Goal: Navigation & Orientation: Find specific page/section

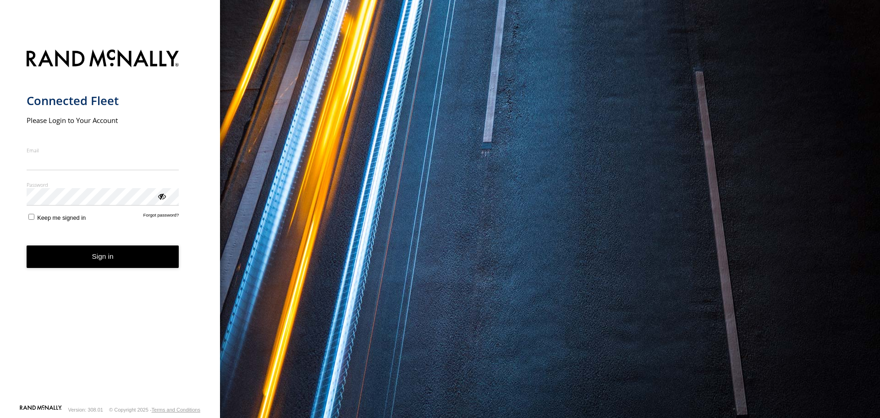
type input "**********"
click at [88, 267] on button "Sign in" at bounding box center [103, 256] width 153 height 22
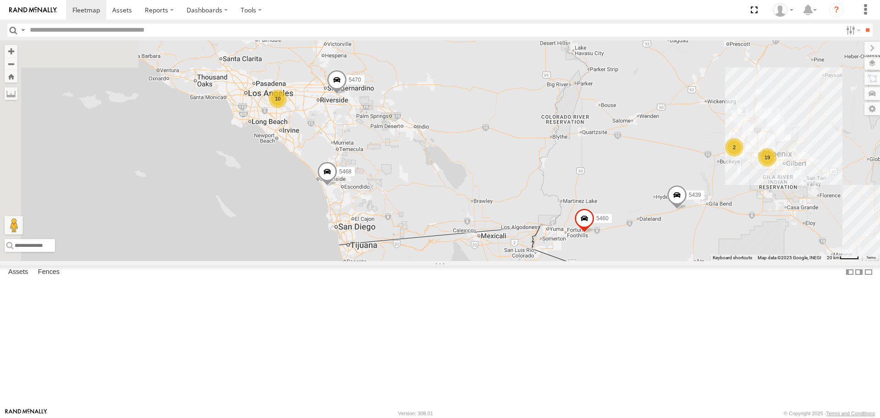
drag, startPoint x: 316, startPoint y: 180, endPoint x: 443, endPoint y: 218, distance: 132.7
click at [443, 218] on div "10 30 19 5439 5470 2 5468 5460" at bounding box center [440, 150] width 880 height 220
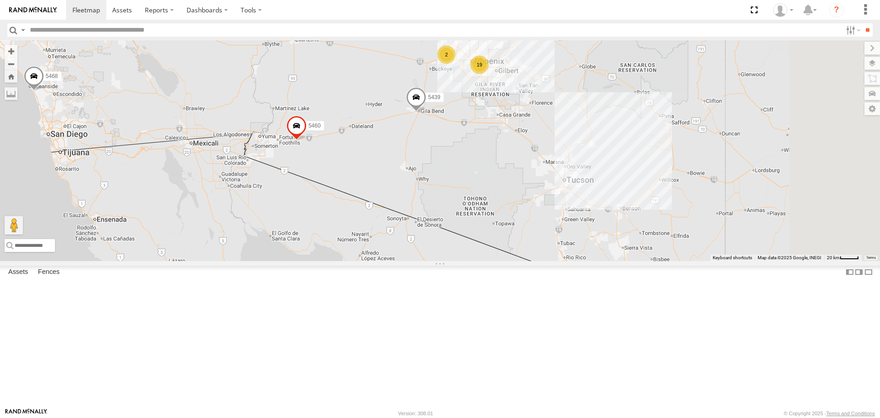
drag, startPoint x: 782, startPoint y: 304, endPoint x: 493, endPoint y: 211, distance: 303.8
click at [493, 211] on div "10 19 5439 5470 2 5468 5460" at bounding box center [440, 150] width 880 height 220
click at [566, 188] on div "30" at bounding box center [557, 179] width 18 height 18
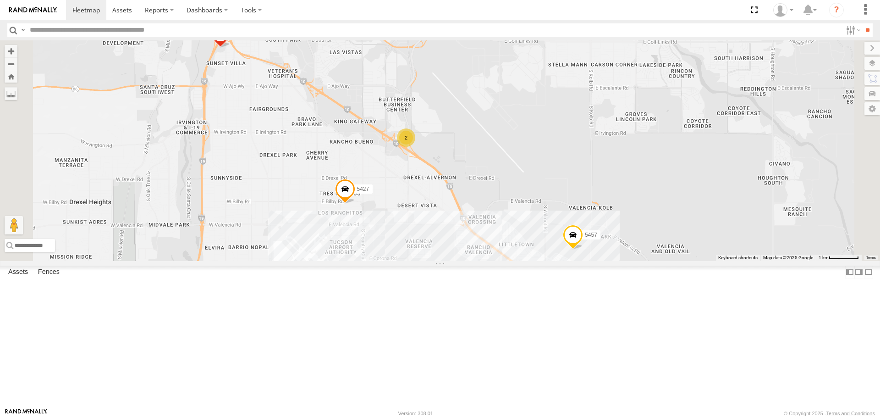
click at [415, 147] on div "2" at bounding box center [406, 137] width 18 height 18
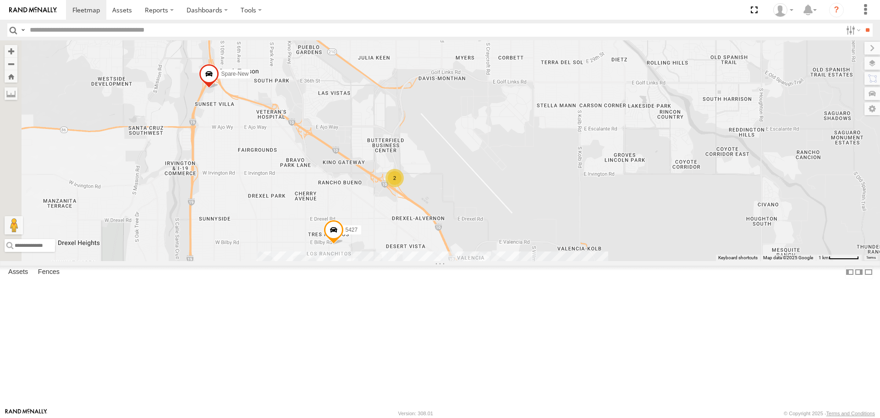
drag, startPoint x: 414, startPoint y: 354, endPoint x: 514, endPoint y: 281, distance: 123.5
click at [514, 260] on div "5439 5470 5468 5460 Spare-New 5457 5427 2" at bounding box center [440, 150] width 880 height 220
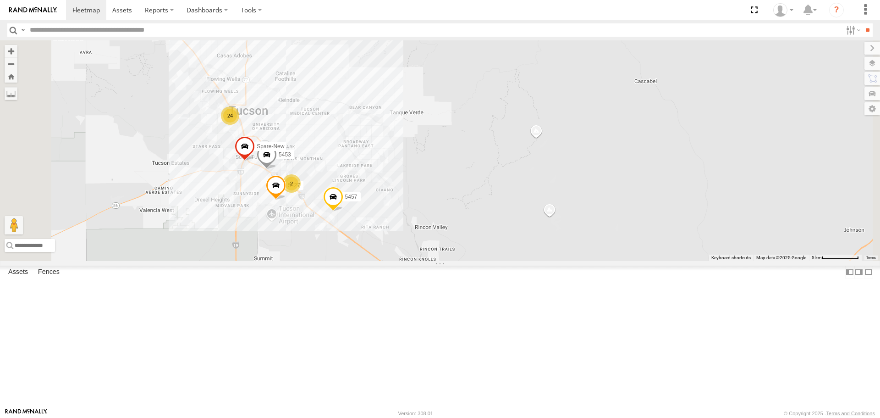
drag, startPoint x: 349, startPoint y: 282, endPoint x: 529, endPoint y: 325, distance: 185.0
click at [529, 260] on div "5427 24 2 5453 Spare-New 5457" at bounding box center [440, 150] width 880 height 220
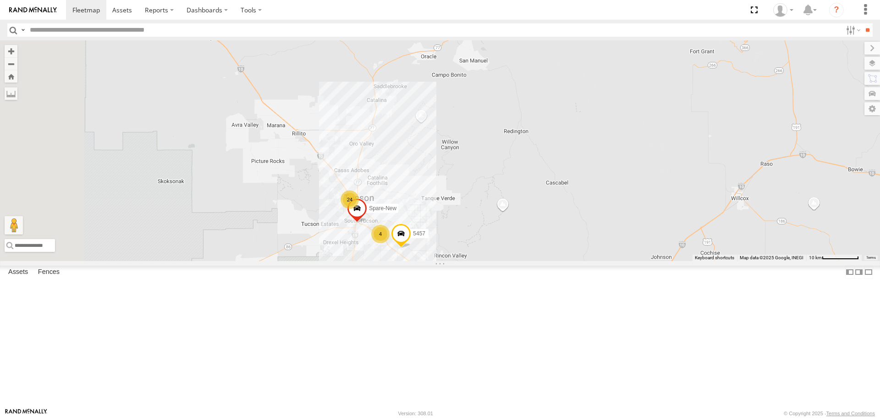
drag, startPoint x: 354, startPoint y: 256, endPoint x: 641, endPoint y: 357, distance: 304.0
click at [640, 260] on div "Spare-New 5457 24 4" at bounding box center [440, 150] width 880 height 220
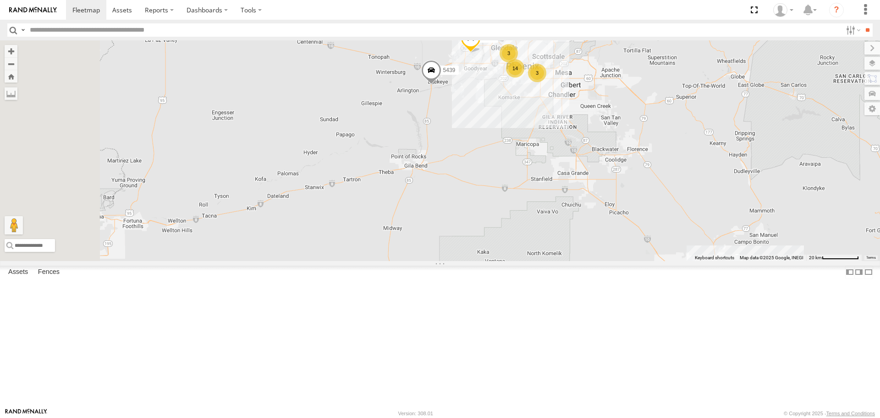
drag, startPoint x: 442, startPoint y: 272, endPoint x: 704, endPoint y: 332, distance: 269.6
click at [704, 260] on div "25 3 5439 14 5 5461 3" at bounding box center [440, 150] width 880 height 220
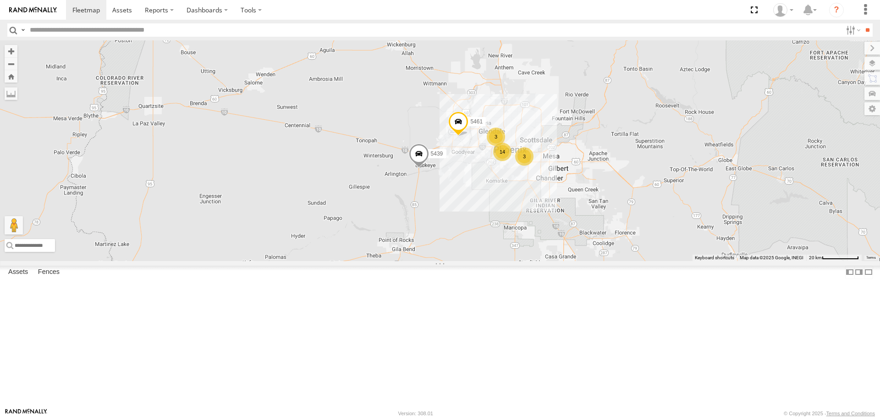
drag, startPoint x: 637, startPoint y: 183, endPoint x: 581, endPoint y: 263, distance: 97.3
click at [581, 260] on div "25 3 5439 14 5 5461 3 5460" at bounding box center [440, 150] width 880 height 220
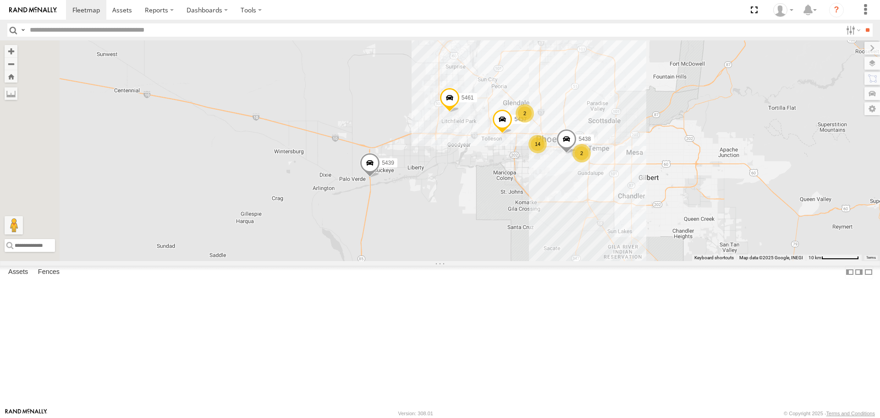
click at [380, 177] on span at bounding box center [370, 165] width 20 height 25
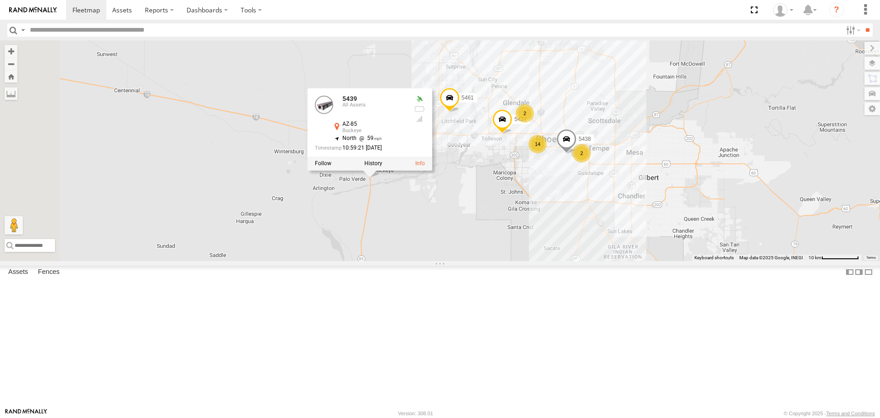
click at [581, 242] on div "5439 5461 5460 2 14 2 5438 5437 5439 All Assets AZ-85 Buckeye 33.35252 , -112.6…" at bounding box center [440, 150] width 880 height 220
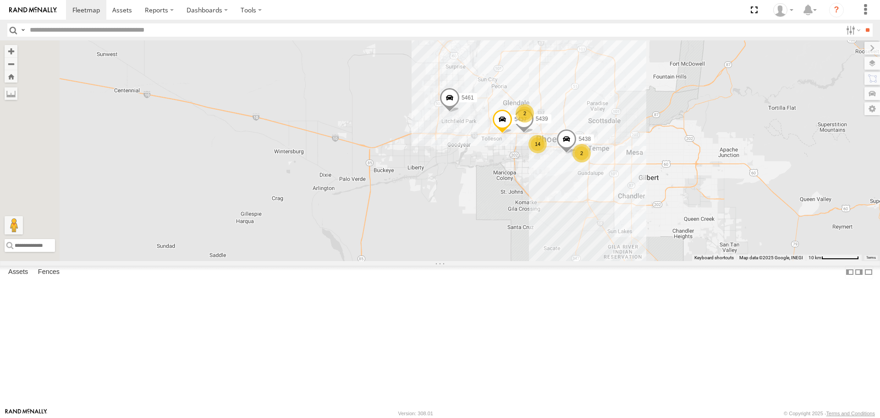
click at [180, 25] on input "text" at bounding box center [434, 29] width 816 height 13
type input "****"
click at [863, 23] on input "**" at bounding box center [868, 29] width 11 height 13
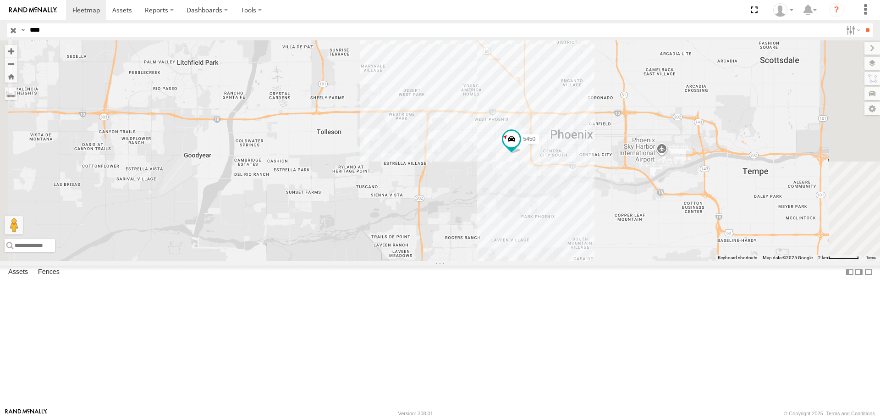
click at [11, 30] on input "button" at bounding box center [13, 29] width 12 height 13
